Goal: Transaction & Acquisition: Register for event/course

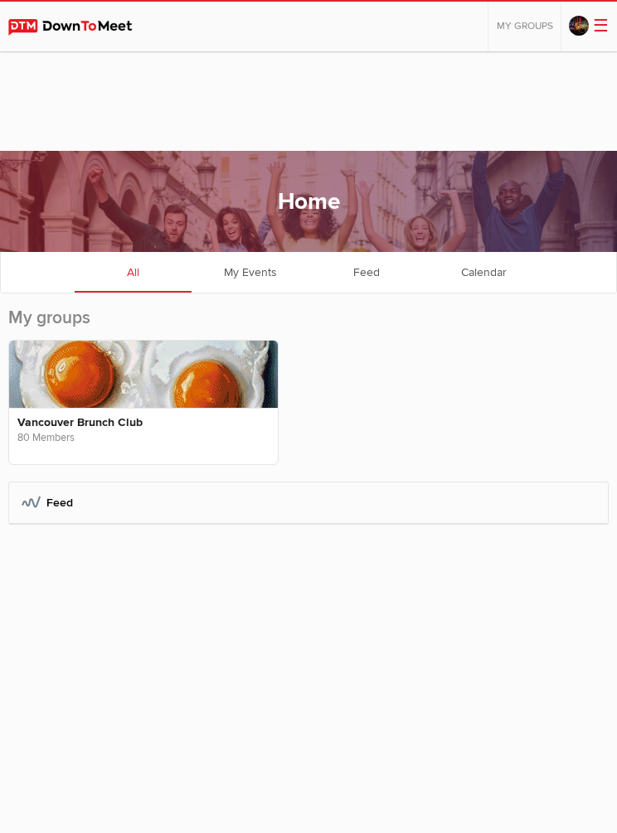
scroll to position [100, 0]
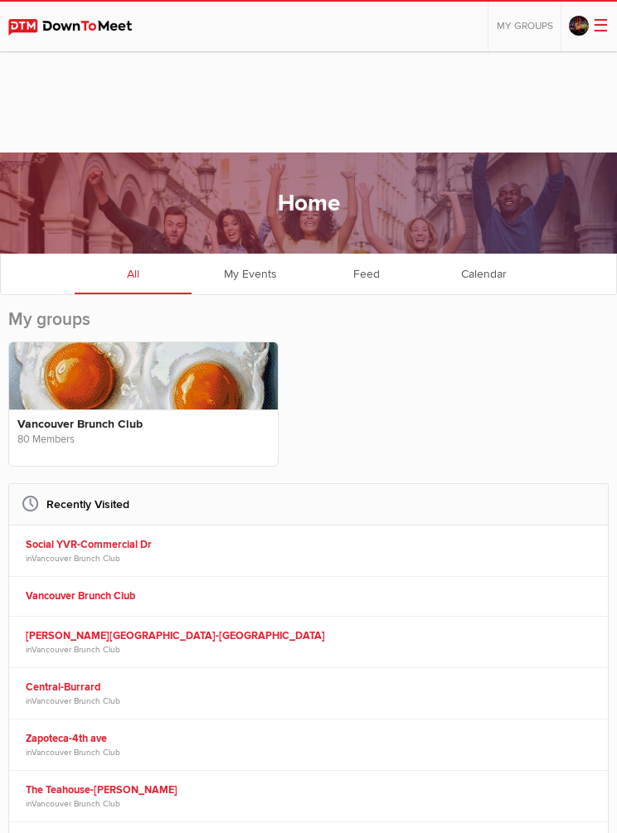
scroll to position [101, 0]
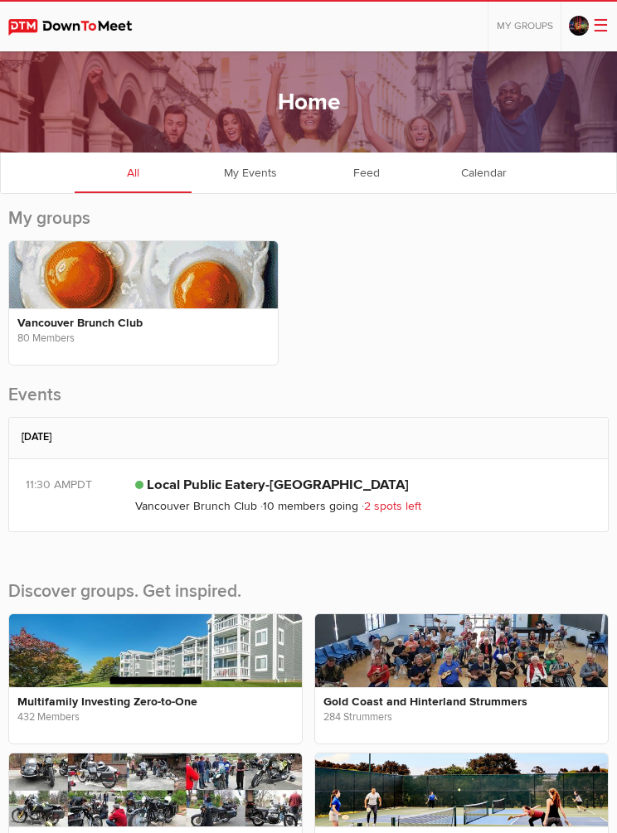
click at [213, 500] on link "Vancouver Brunch Club" at bounding box center [196, 506] width 122 height 14
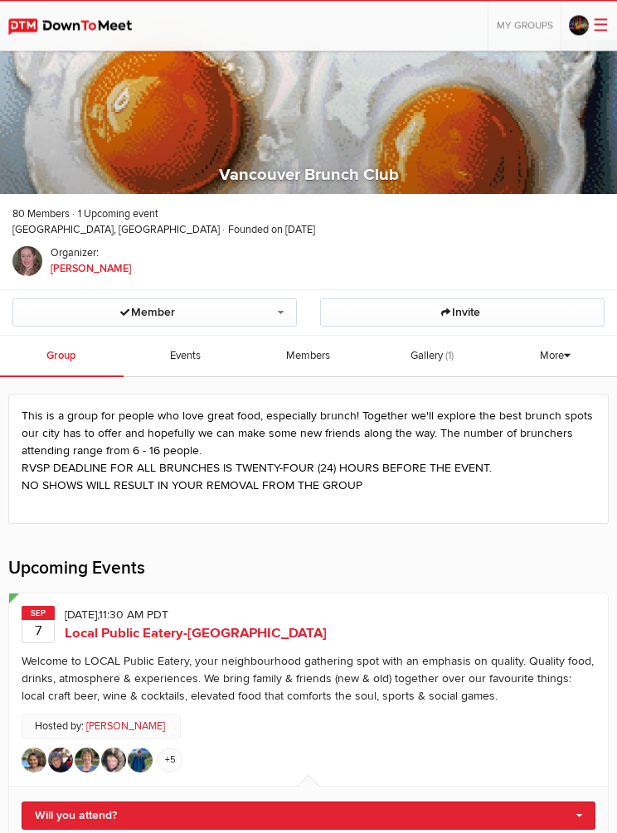
scroll to position [113, 0]
click at [350, 813] on link "Will you attend?" at bounding box center [309, 816] width 574 height 28
click at [72, 832] on link "I'm going" at bounding box center [308, 843] width 572 height 25
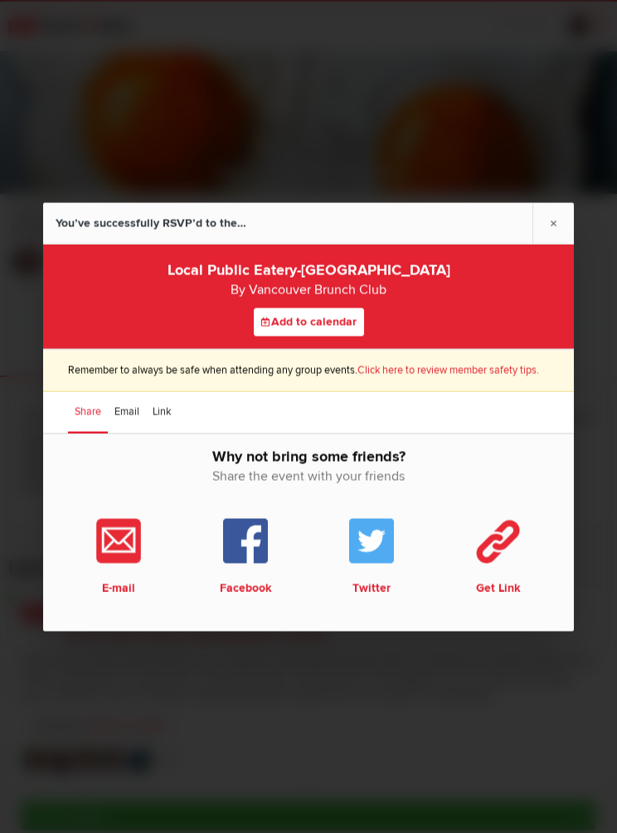
click at [556, 243] on link "×" at bounding box center [552, 222] width 41 height 41
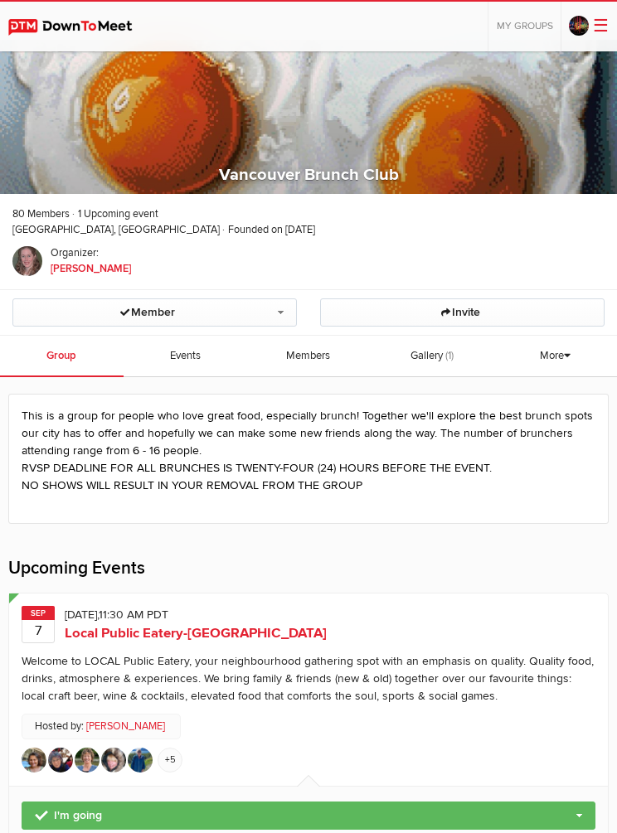
click at [85, 750] on img at bounding box center [87, 760] width 25 height 25
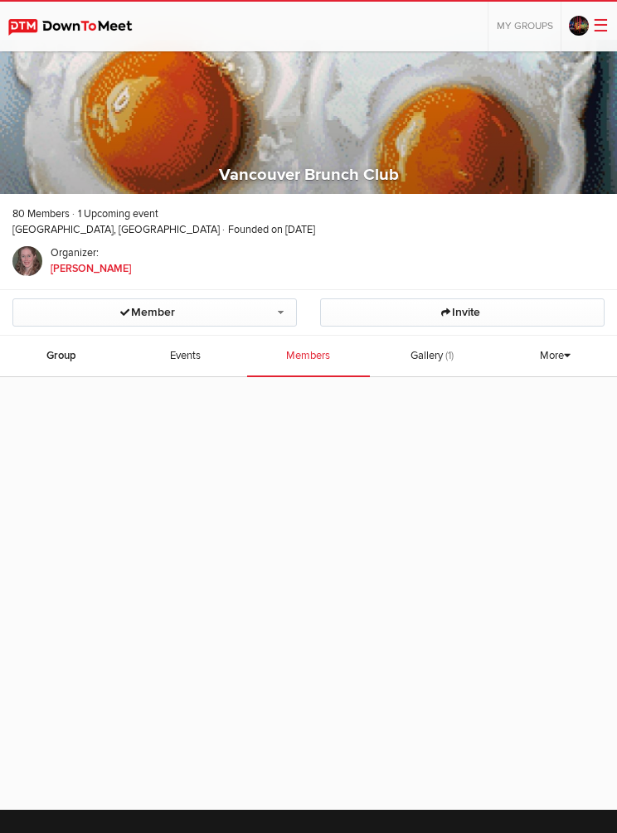
scroll to position [418, 0]
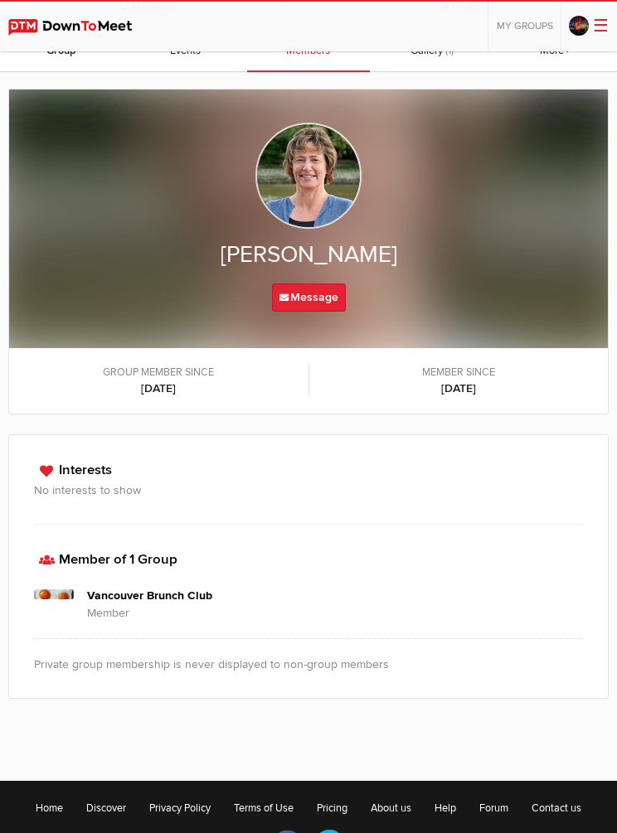
click at [604, 36] on span "☰" at bounding box center [601, 26] width 16 height 21
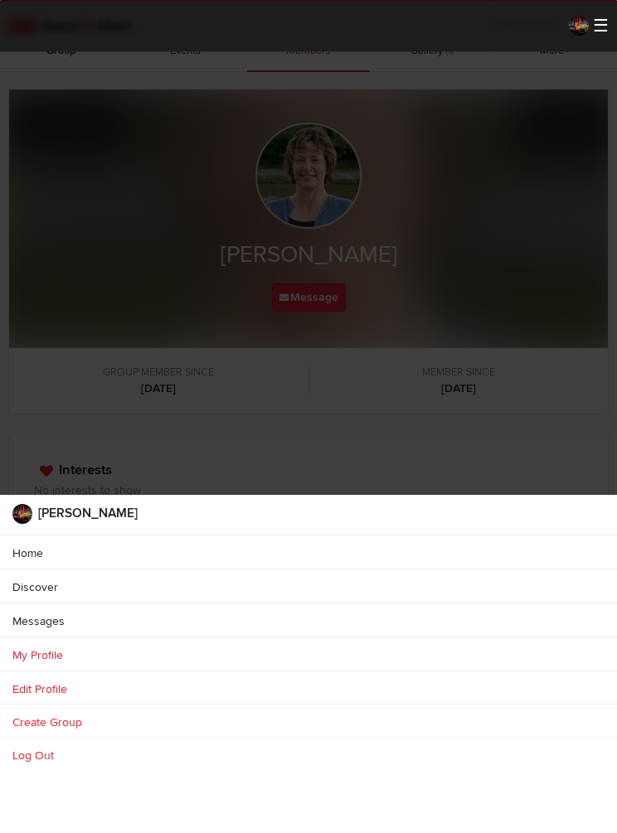
click at [599, 27] on ul "[PERSON_NAME] Home Discover Create group Messages My Groups My Groups Vancouver…" at bounding box center [308, 423] width 617 height 853
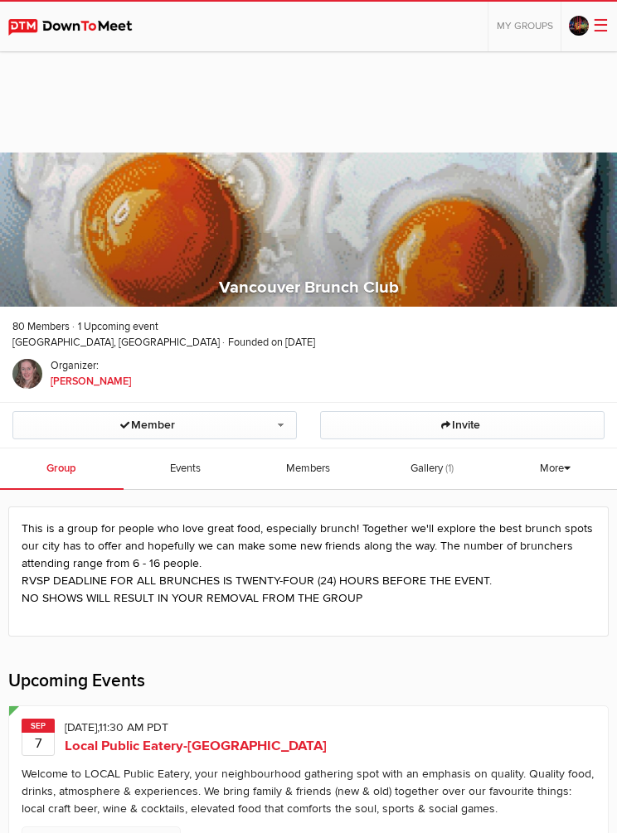
click at [315, 478] on link "Members" at bounding box center [309, 469] width 124 height 41
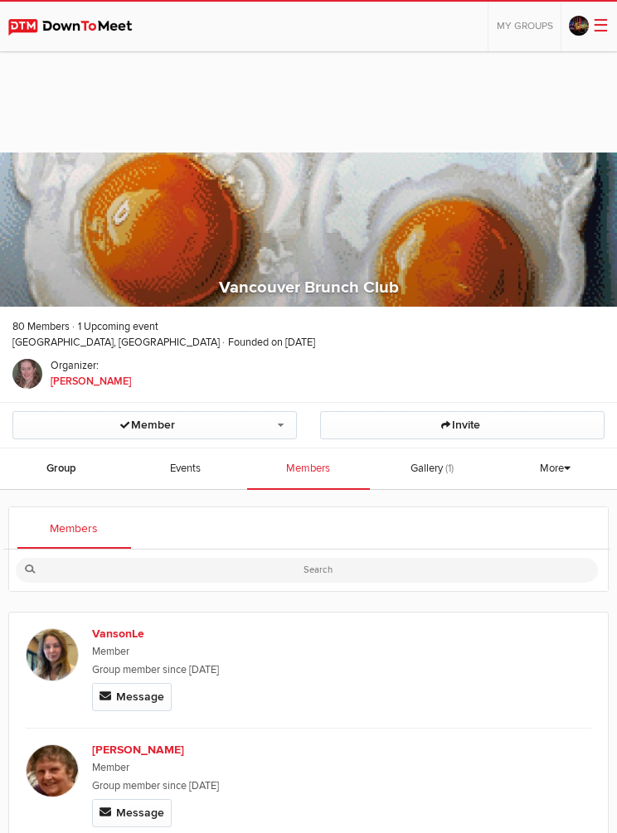
click at [60, 457] on link "Group" at bounding box center [62, 469] width 124 height 41
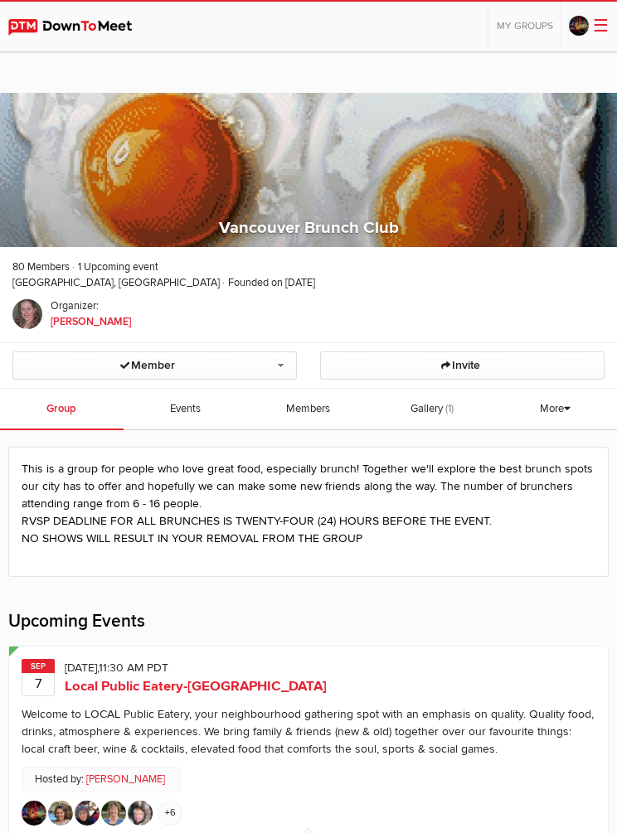
scroll to position [59, 0]
click at [136, 681] on span "Local Public Eatery-[GEOGRAPHIC_DATA]" at bounding box center [196, 687] width 262 height 17
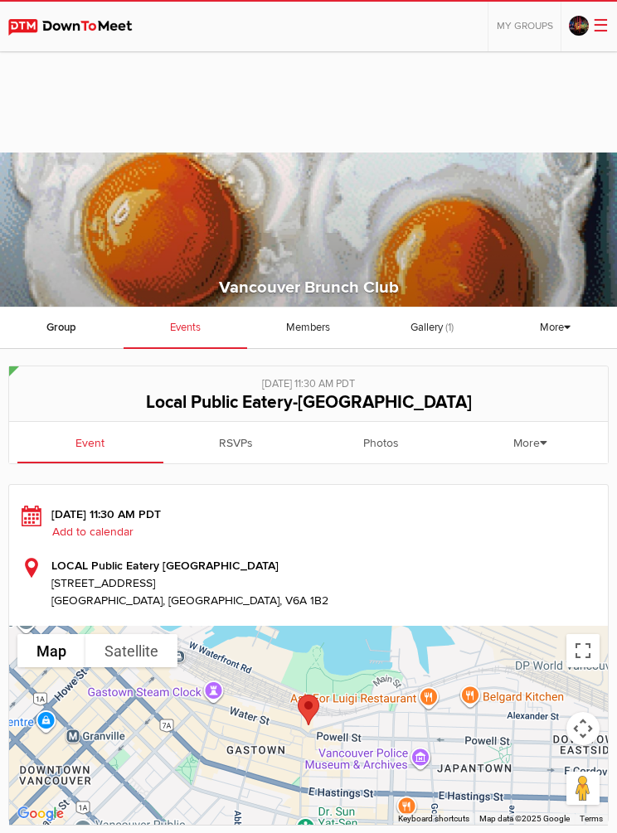
click at [226, 439] on link "RSVPs" at bounding box center [236, 442] width 146 height 41
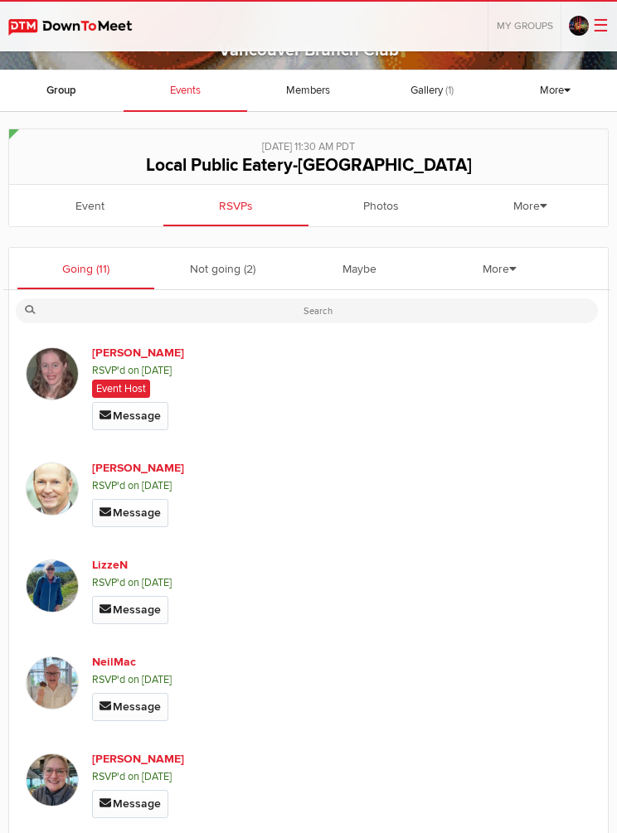
scroll to position [236, 0]
